Goal: Task Accomplishment & Management: Manage account settings

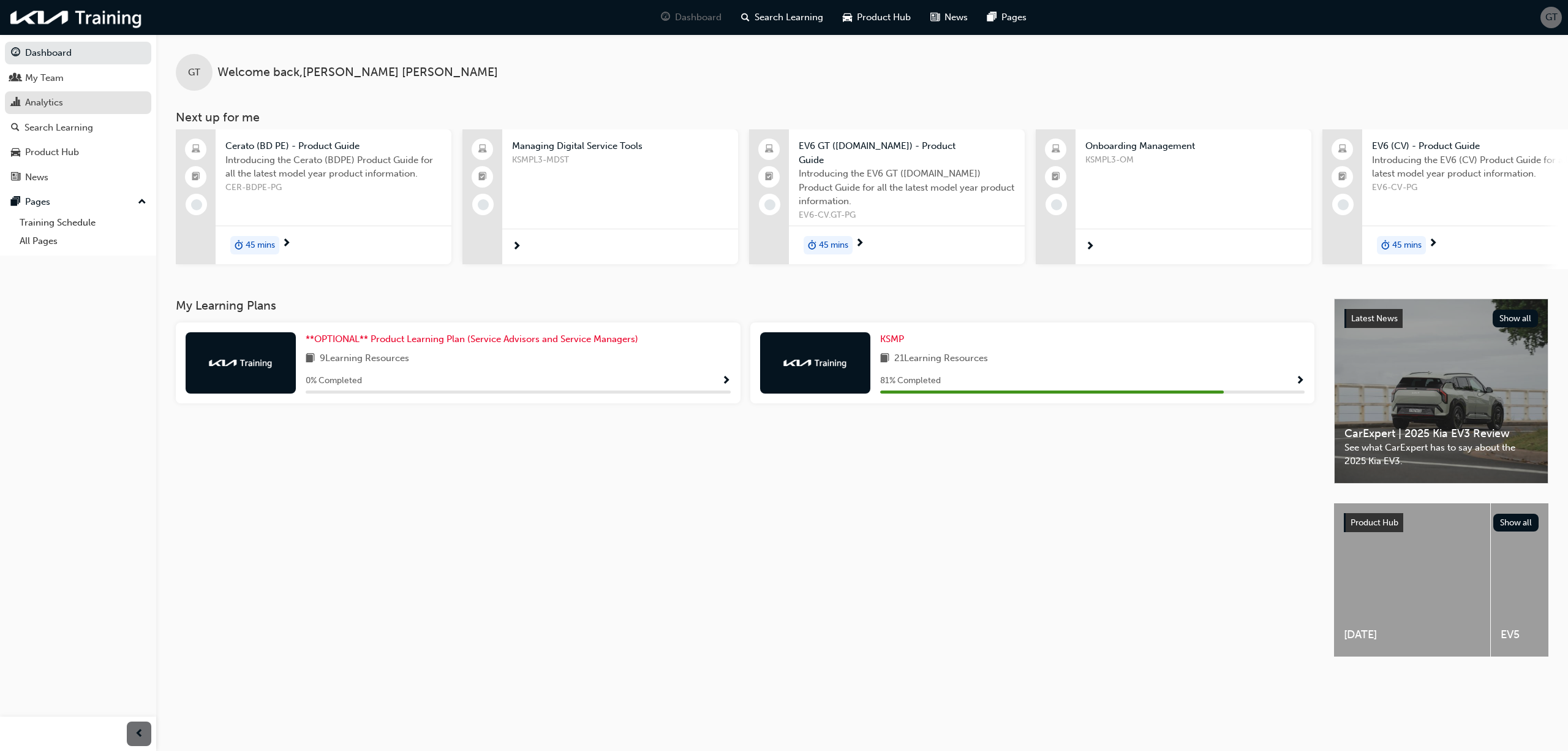
click at [50, 105] on div "Analytics" at bounding box center [44, 102] width 38 height 14
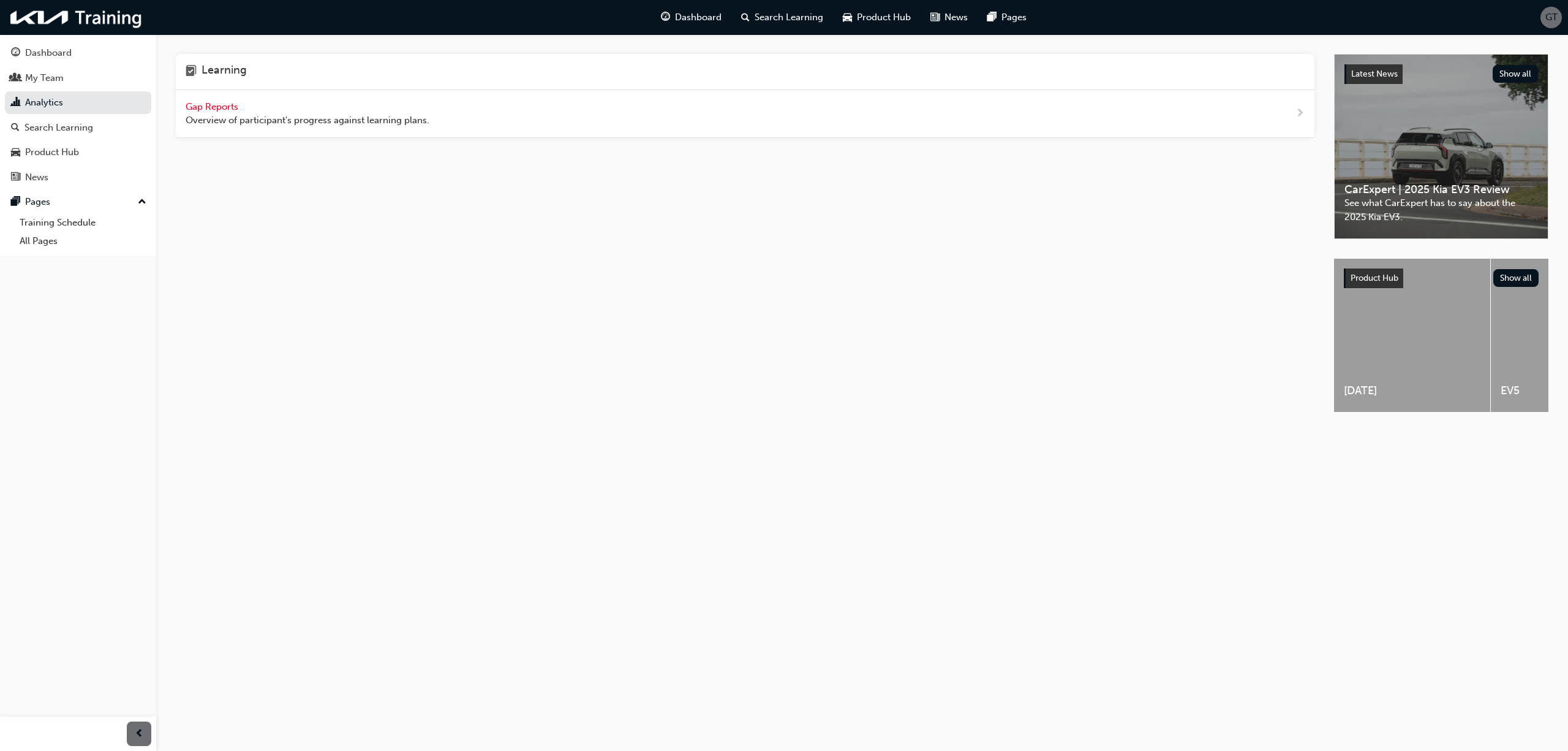
click at [218, 109] on span "Gap Reports" at bounding box center [213, 106] width 55 height 11
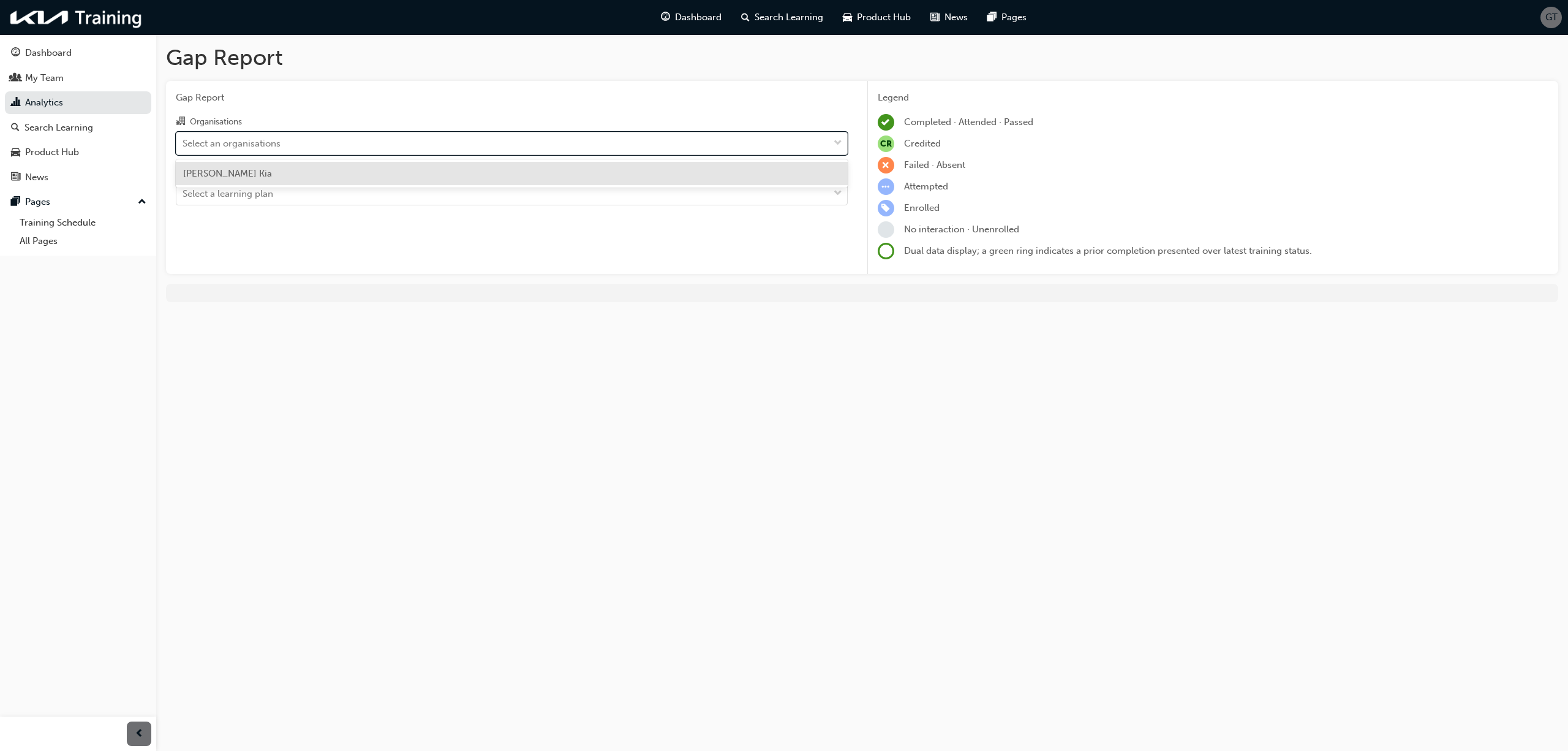
click at [242, 138] on div "Select an organisations" at bounding box center [231, 143] width 98 height 14
click at [184, 138] on input "Organisations option [PERSON_NAME] focused, 1 of 1. 1 result available. Use Up …" at bounding box center [183, 143] width 1 height 11
click at [237, 173] on span "[PERSON_NAME] Kia" at bounding box center [227, 173] width 89 height 11
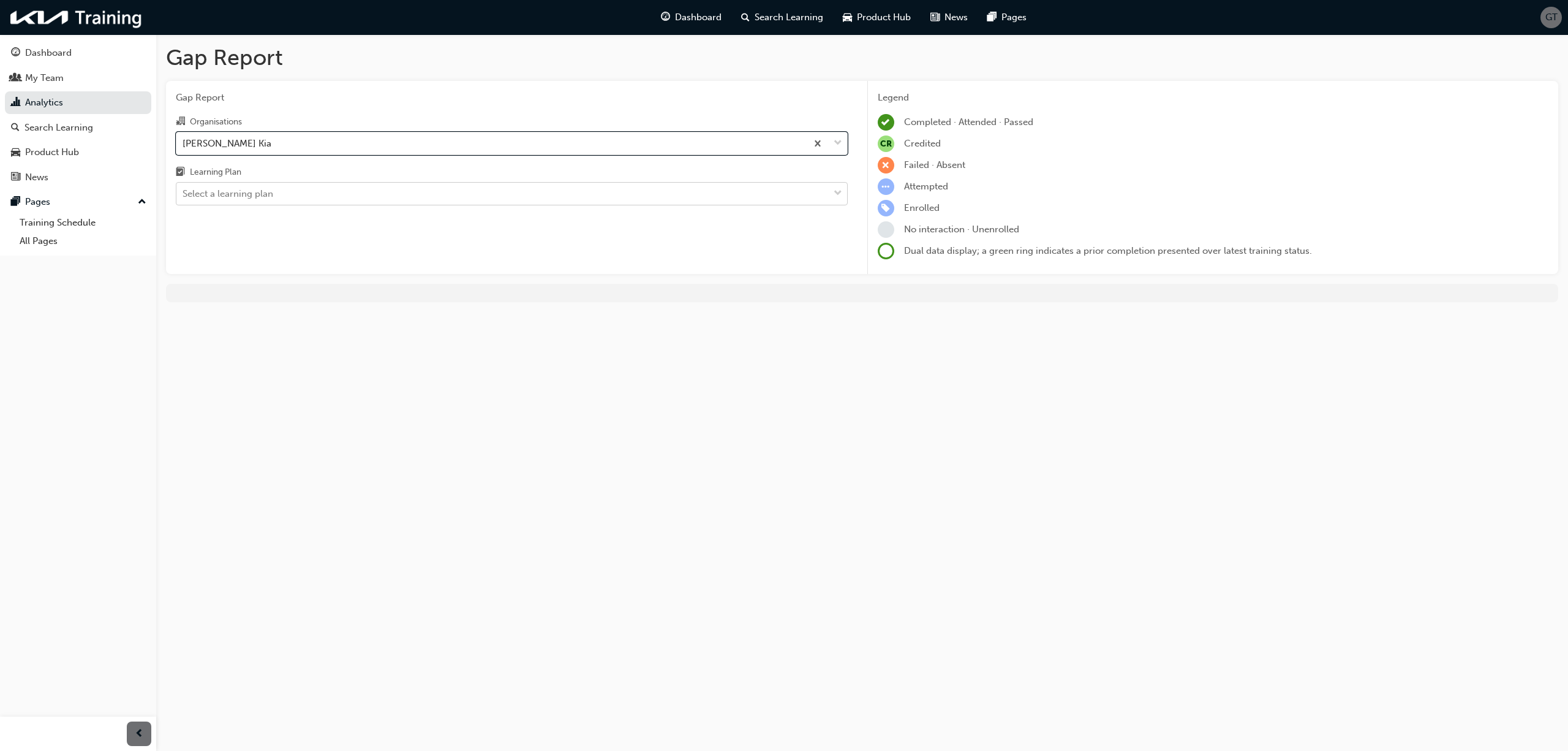
click at [245, 194] on div "Select a learning plan" at bounding box center [228, 194] width 91 height 14
click at [184, 194] on input "Learning Plan Select a learning plan" at bounding box center [183, 193] width 1 height 11
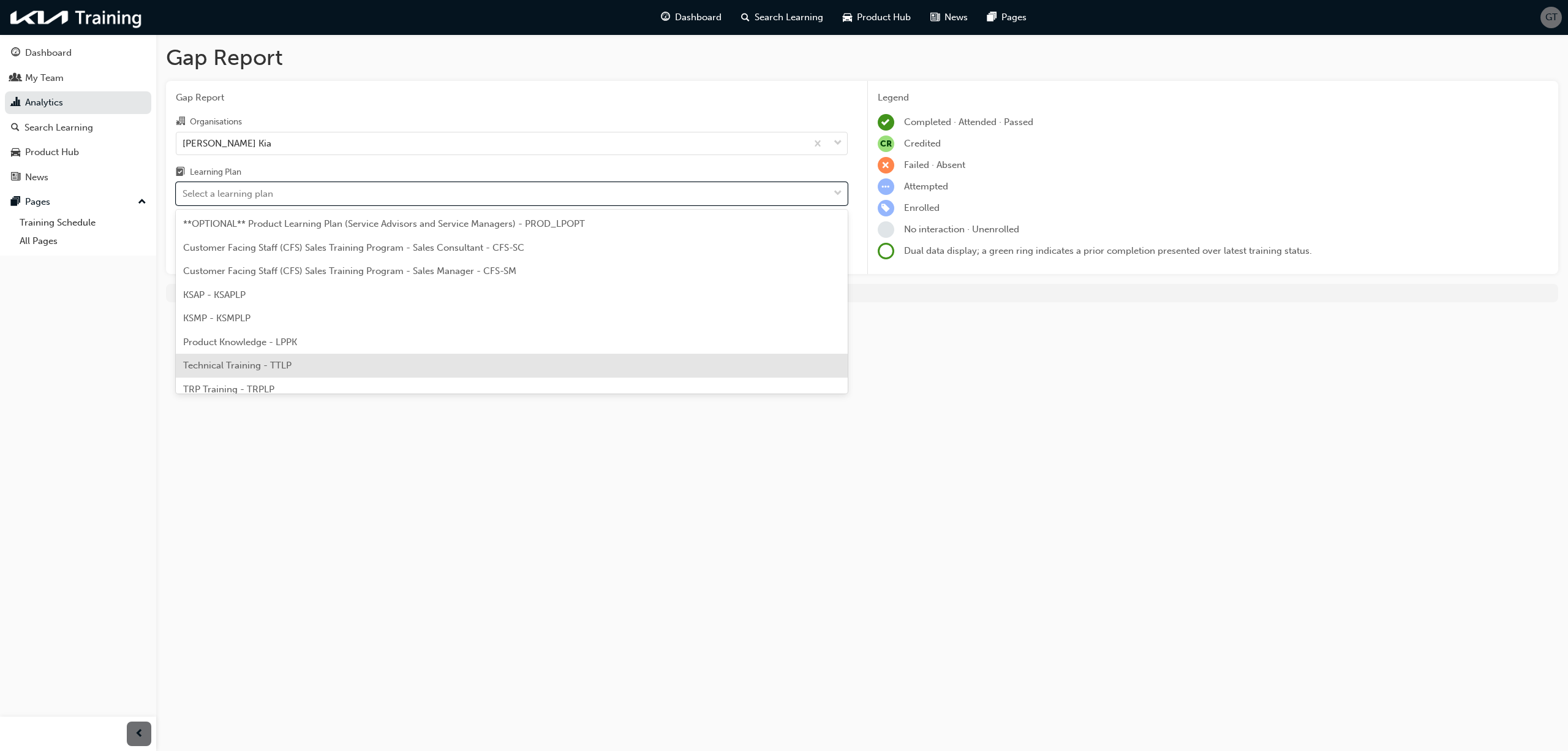
click at [233, 368] on span "Technical Training - TTLP" at bounding box center [237, 365] width 108 height 11
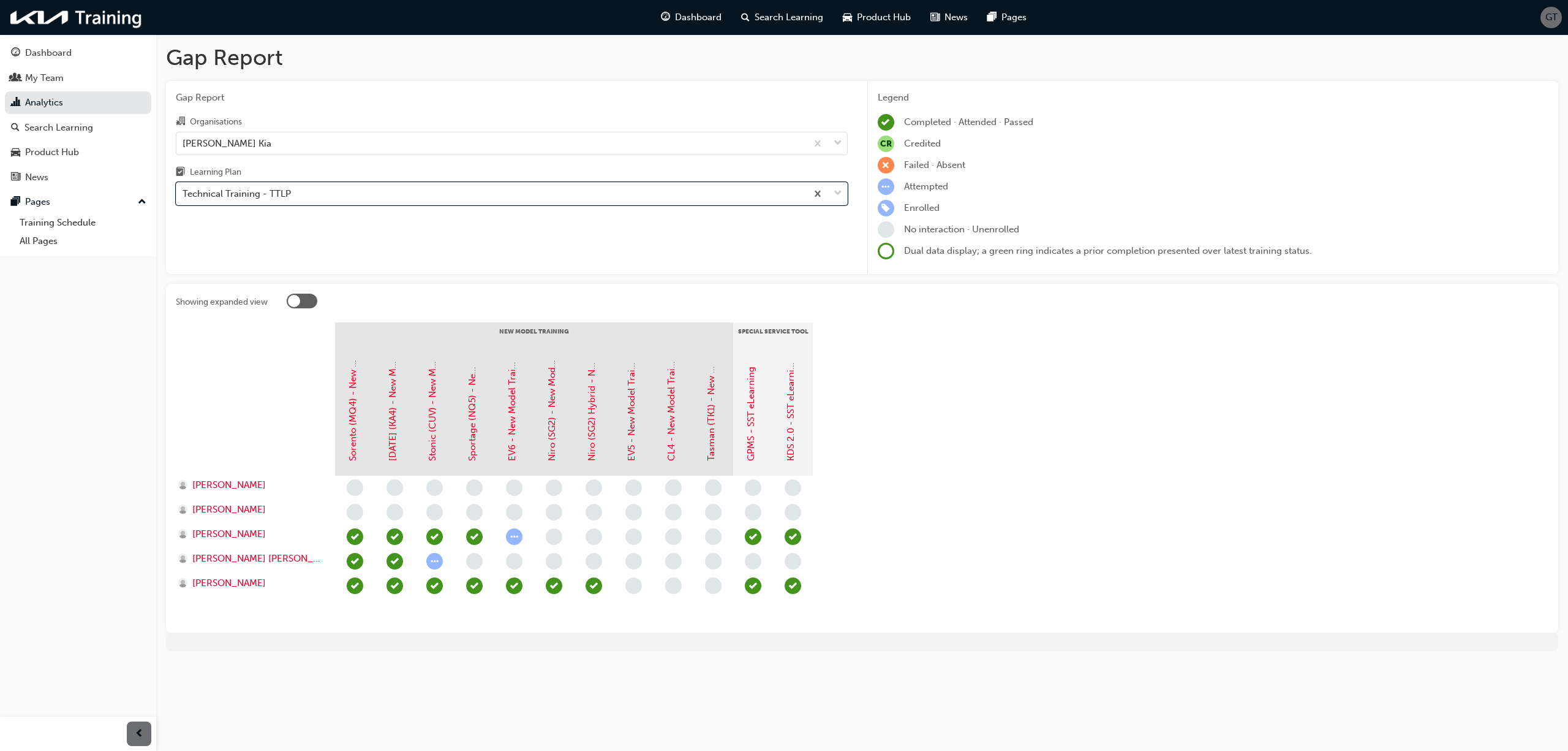
click at [513, 540] on span "learningRecordVerb_ATTEMPT-icon" at bounding box center [514, 536] width 16 height 16
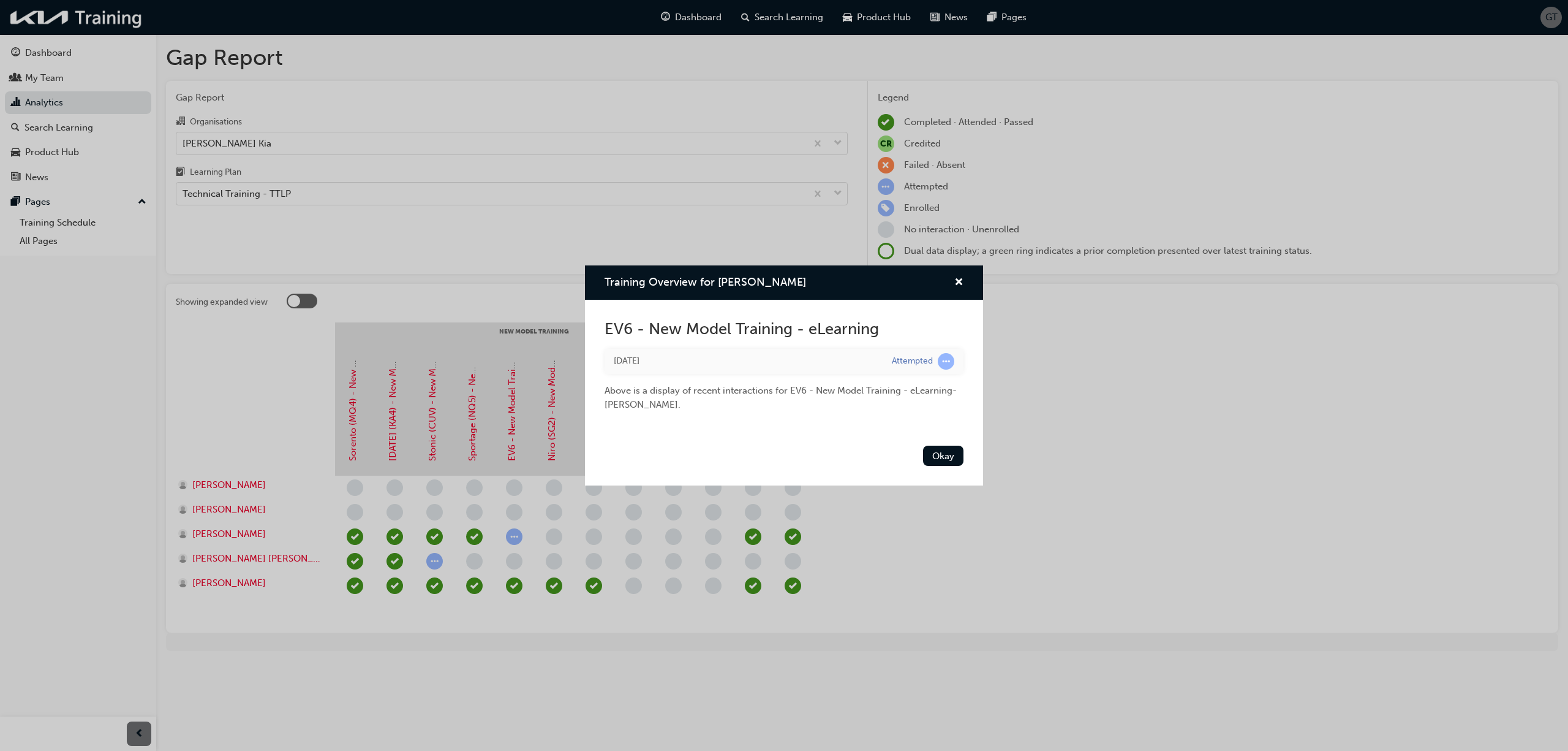
click at [513, 540] on div "Training Overview for [PERSON_NAME] EV6 - New Model Training - eLearning [DATE]…" at bounding box center [784, 376] width 1568 height 751
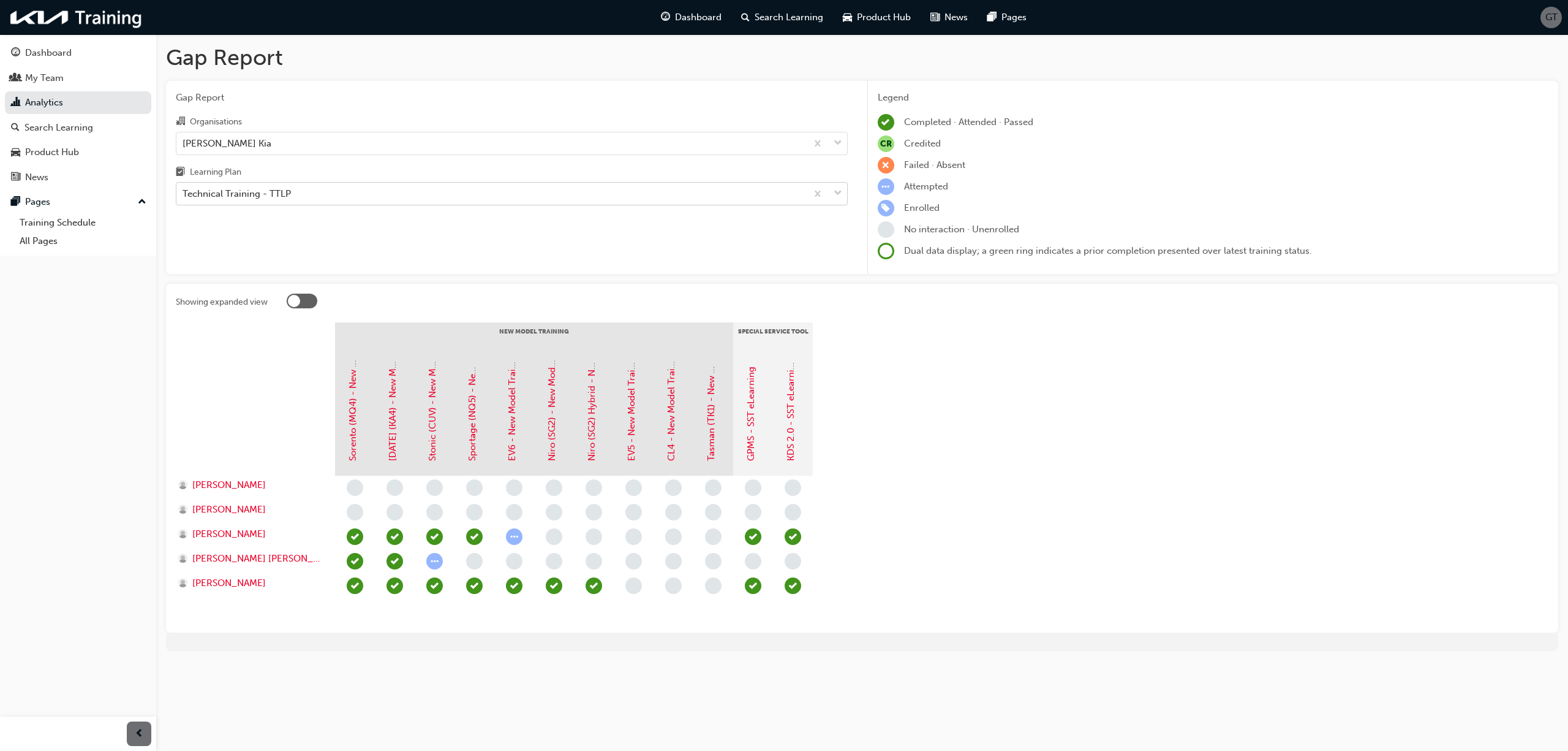
click at [283, 194] on div "Technical Training - TTLP" at bounding box center [237, 194] width 108 height 14
click at [184, 194] on input "Learning Plan Technical Training - TTLP" at bounding box center [183, 193] width 1 height 11
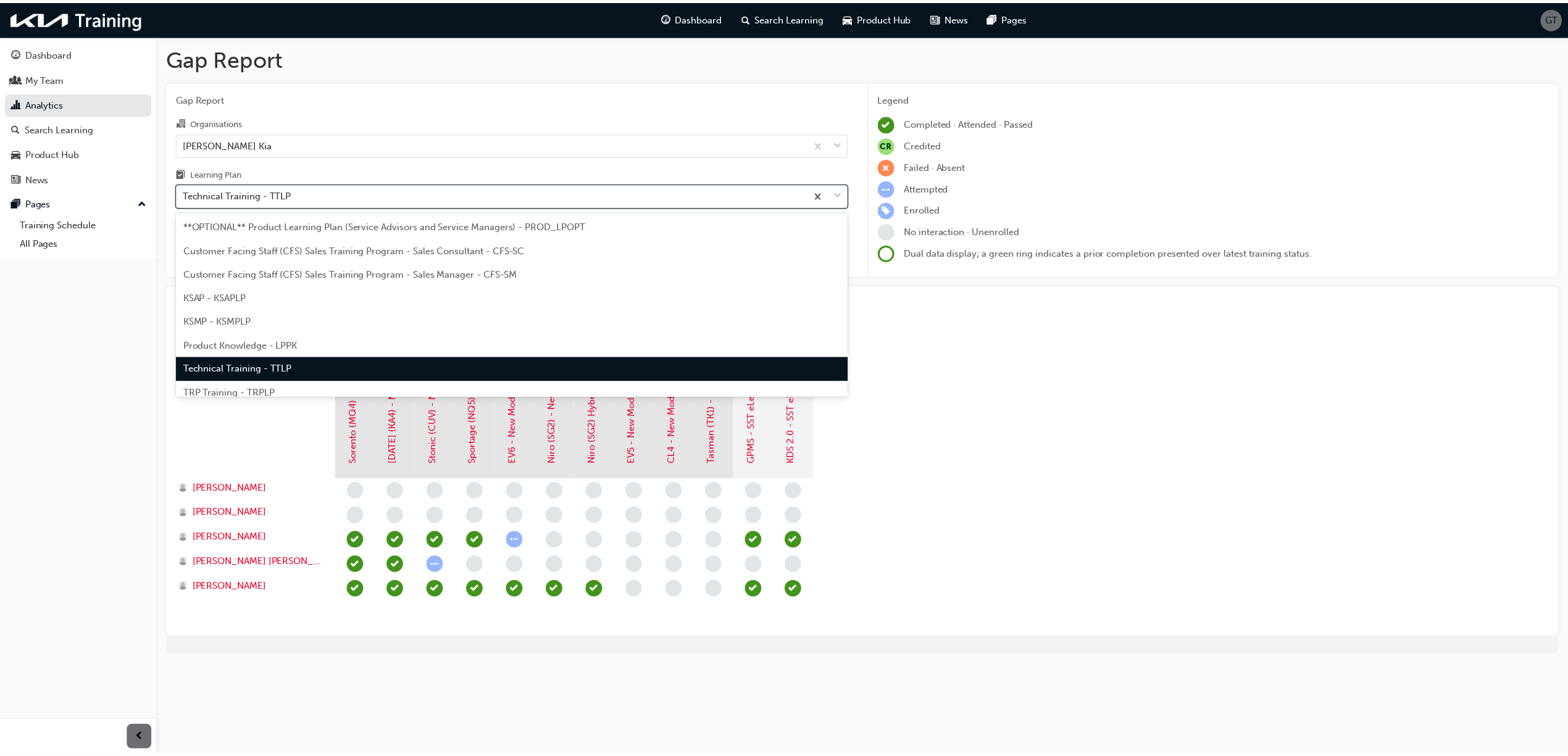
scroll to position [33, 0]
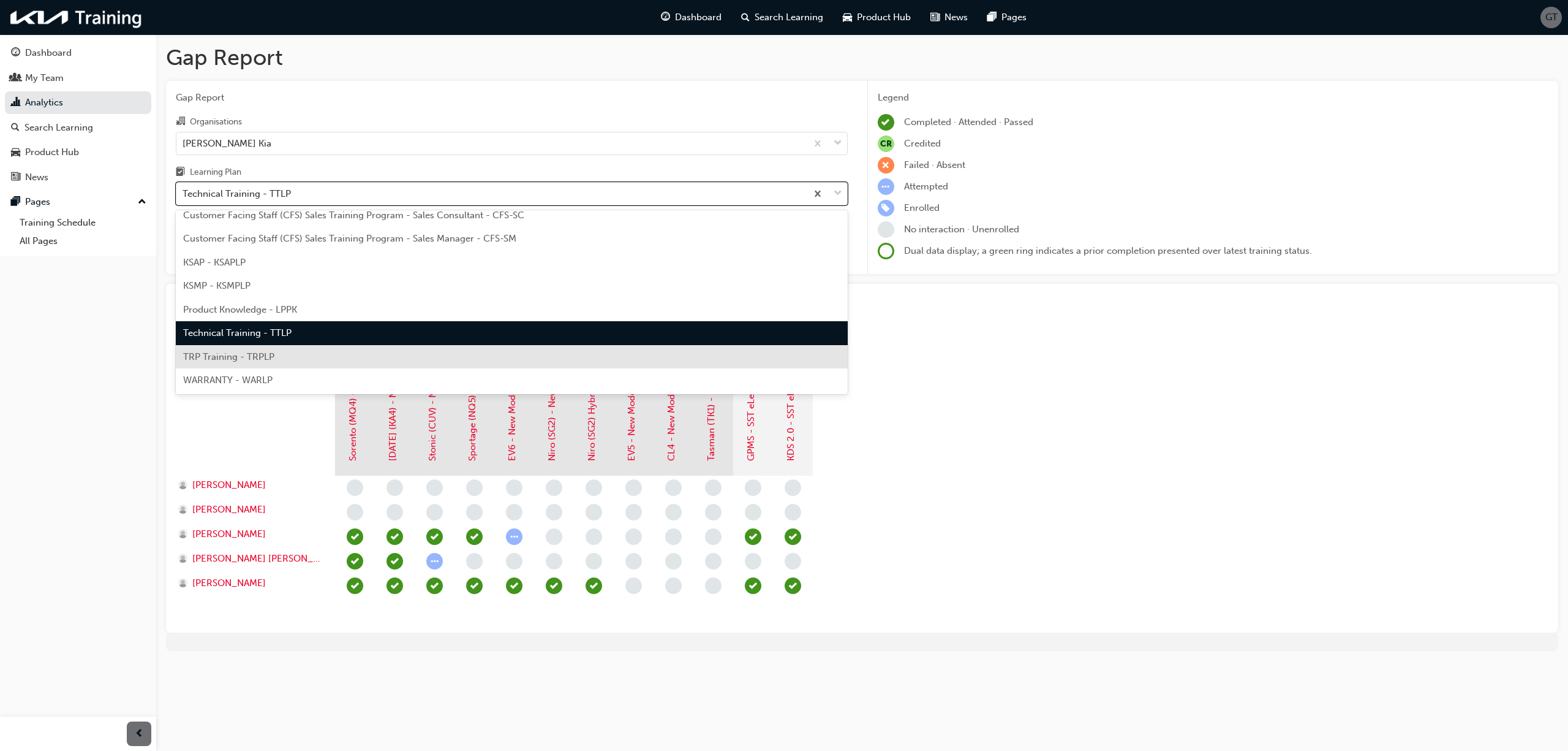
click at [209, 359] on span "TRP Training - TRPLP" at bounding box center [228, 356] width 91 height 11
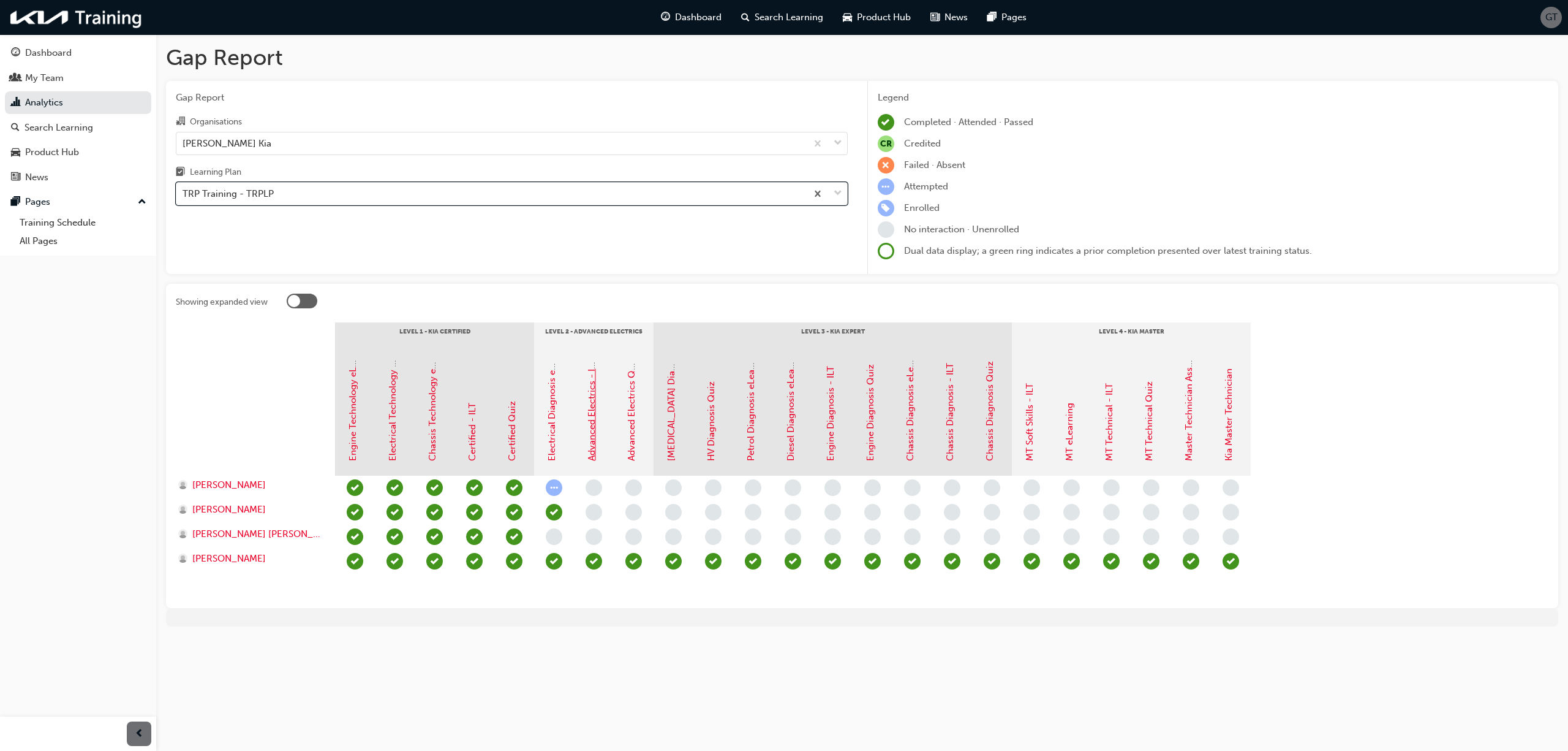
click at [590, 439] on link "Advanced Electrics - ILT" at bounding box center [591, 410] width 11 height 102
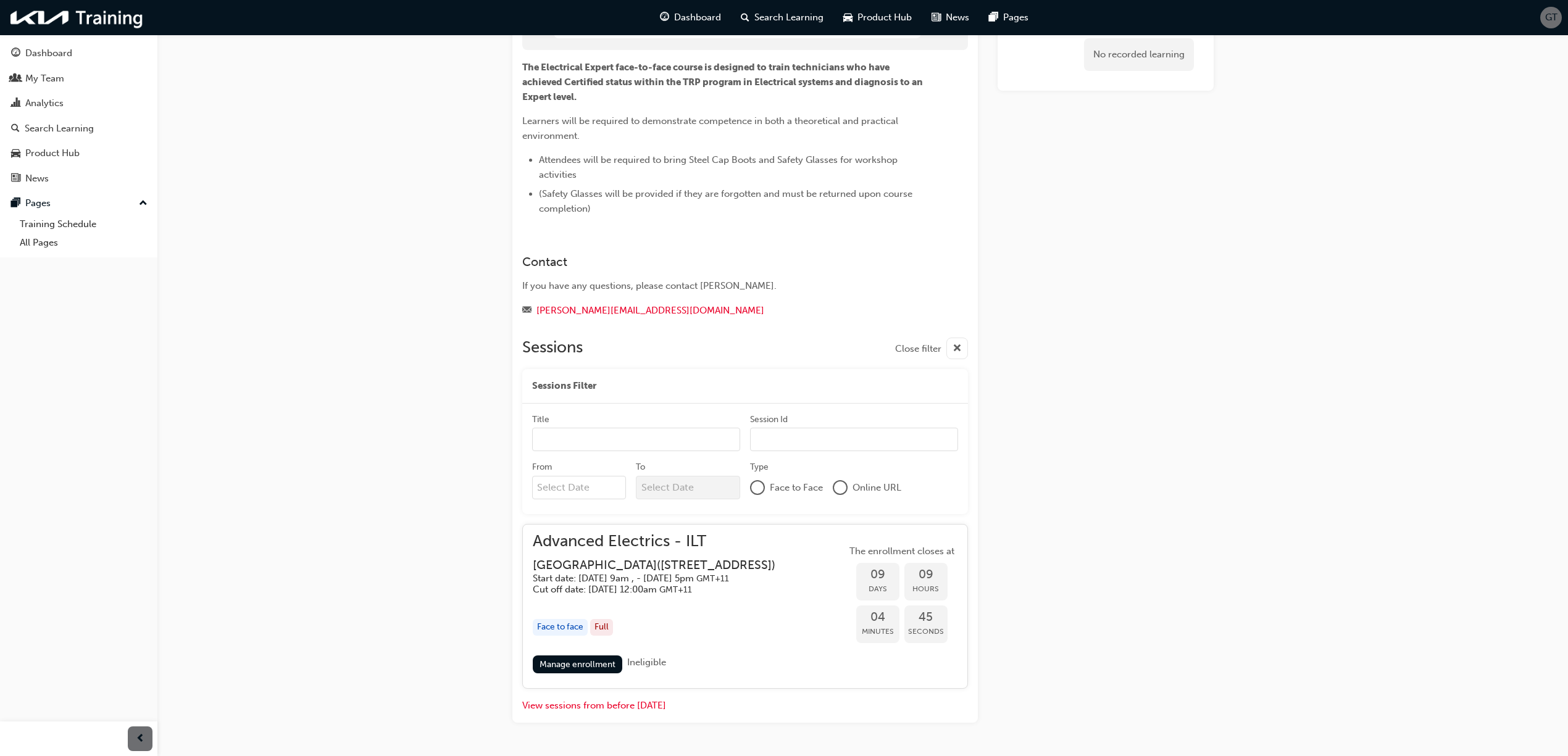
scroll to position [205, 0]
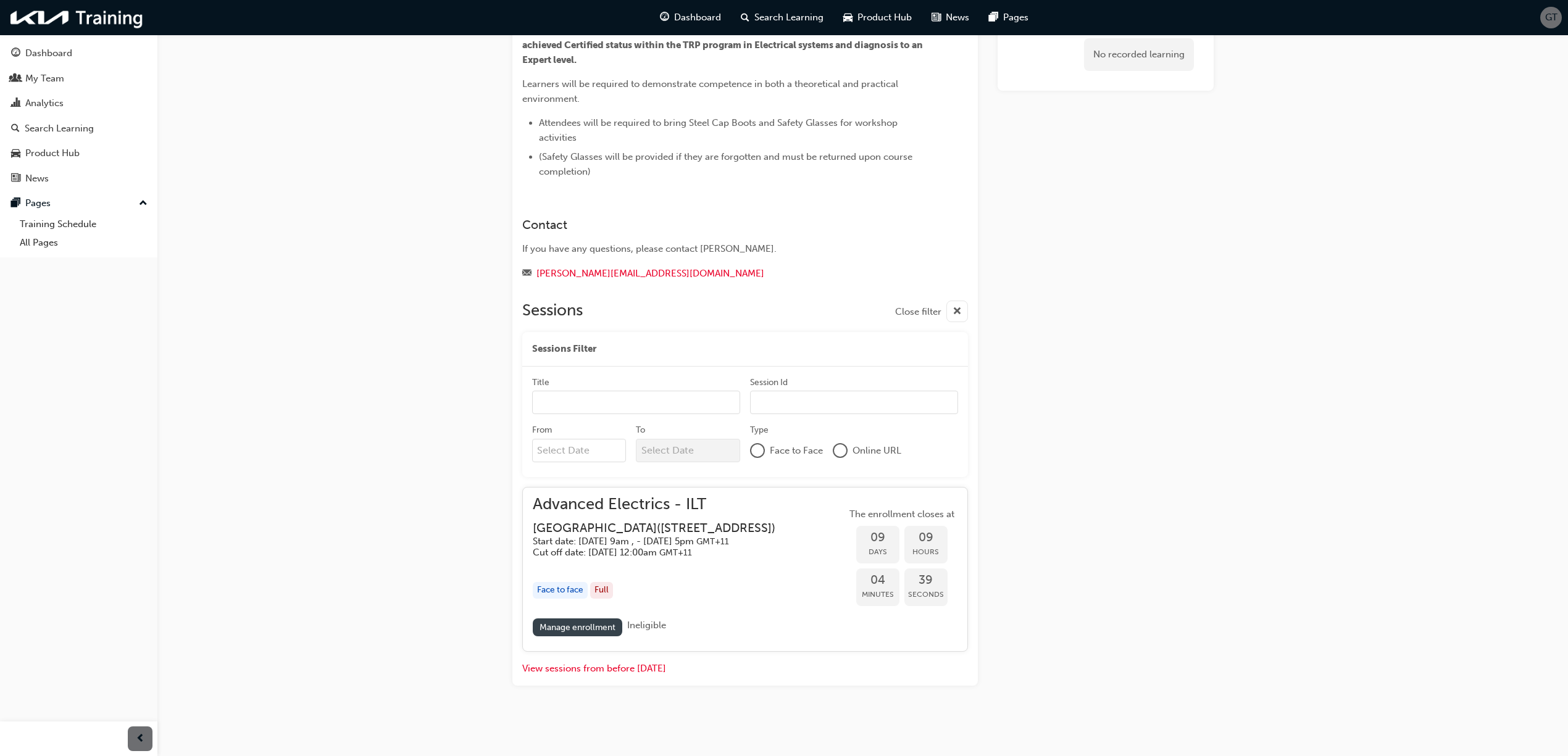
click at [559, 625] on link "Manage enrollment" at bounding box center [578, 627] width 90 height 18
